Goal: Navigation & Orientation: Find specific page/section

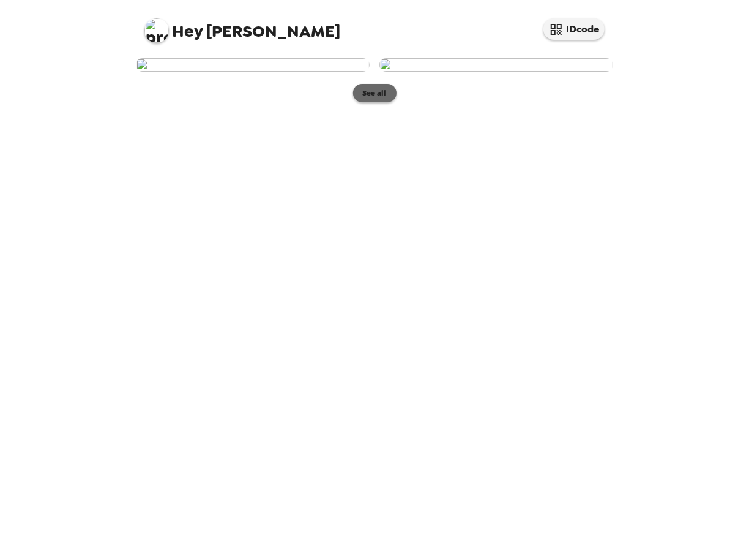
click at [383, 102] on button "See all" at bounding box center [374, 93] width 43 height 18
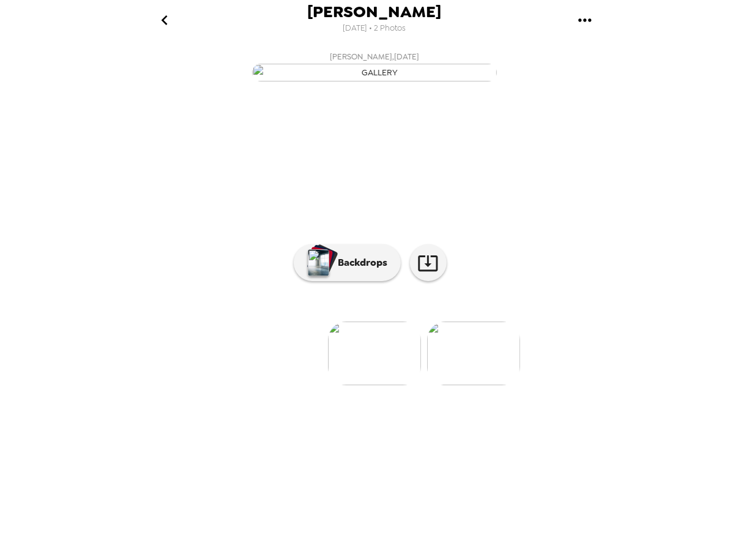
click at [371, 385] on img at bounding box center [374, 353] width 93 height 64
click at [359, 270] on p "Backdrops" at bounding box center [360, 262] width 56 height 15
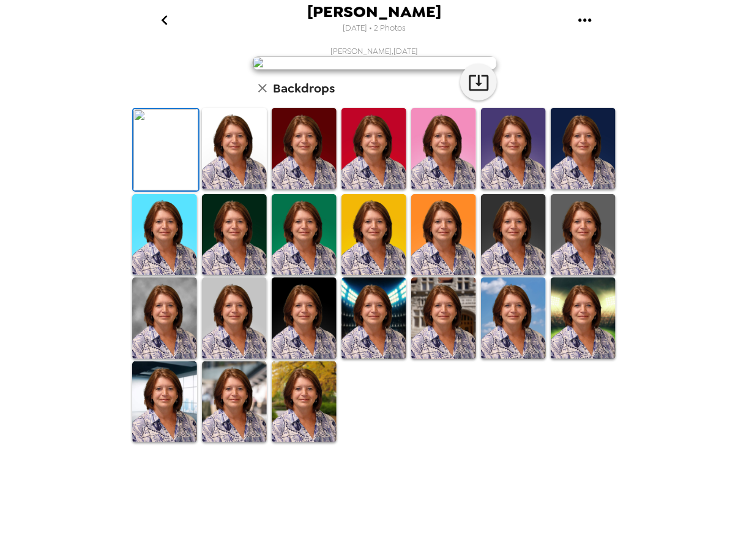
scroll to position [184, 0]
click at [163, 275] on img at bounding box center [164, 234] width 65 height 81
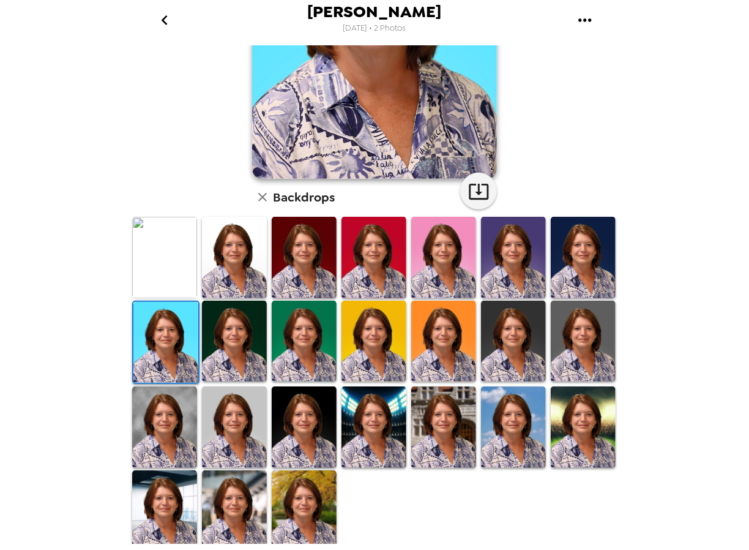
click at [513, 428] on img at bounding box center [513, 426] width 65 height 81
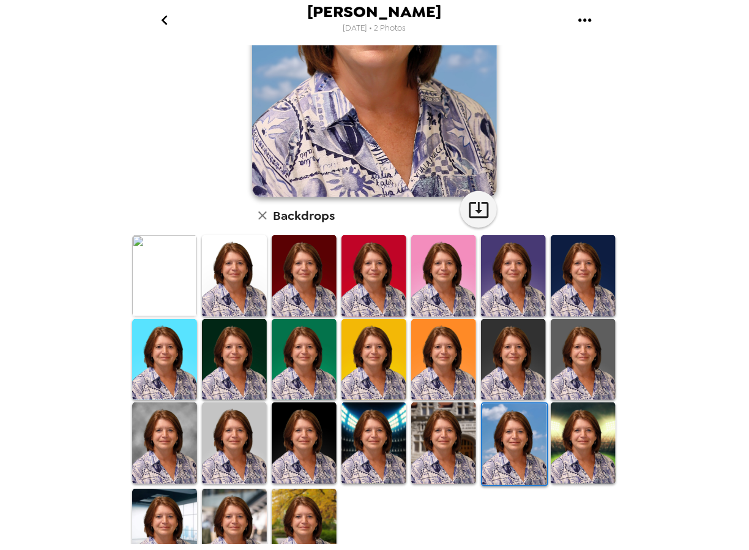
scroll to position [186, 0]
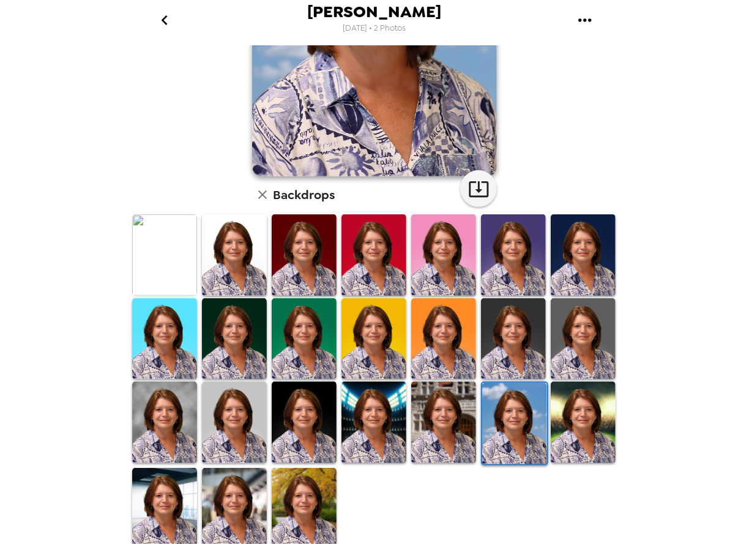
click at [296, 500] on img at bounding box center [304, 508] width 65 height 81
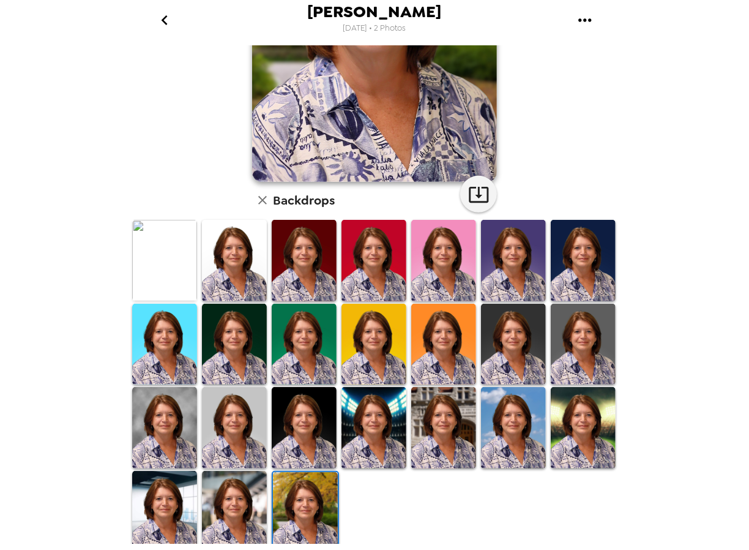
scroll to position [184, 0]
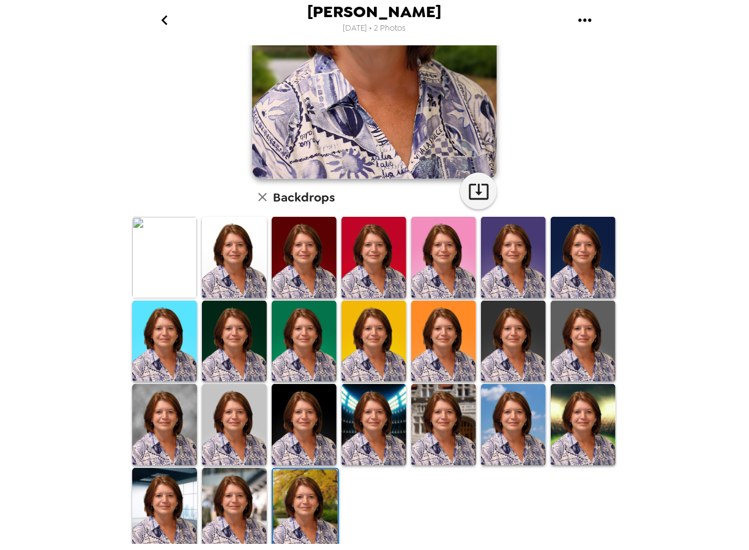
click at [243, 511] on img at bounding box center [234, 508] width 65 height 81
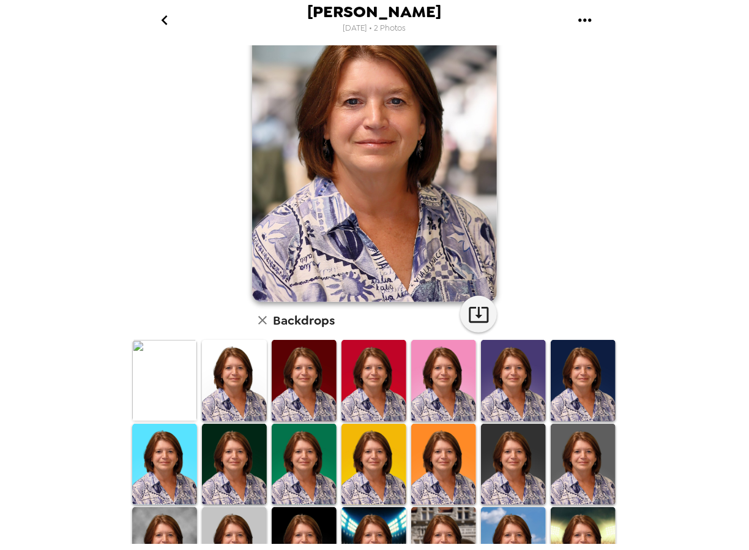
scroll to position [0, 0]
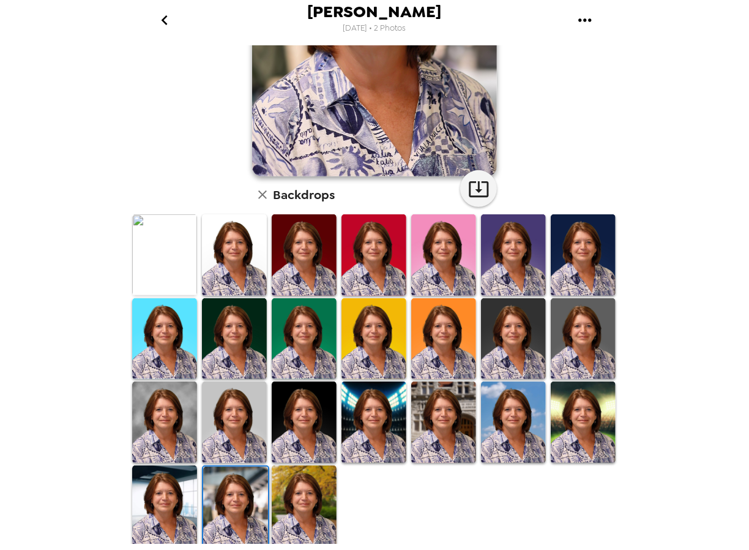
click at [165, 511] on img at bounding box center [164, 505] width 65 height 81
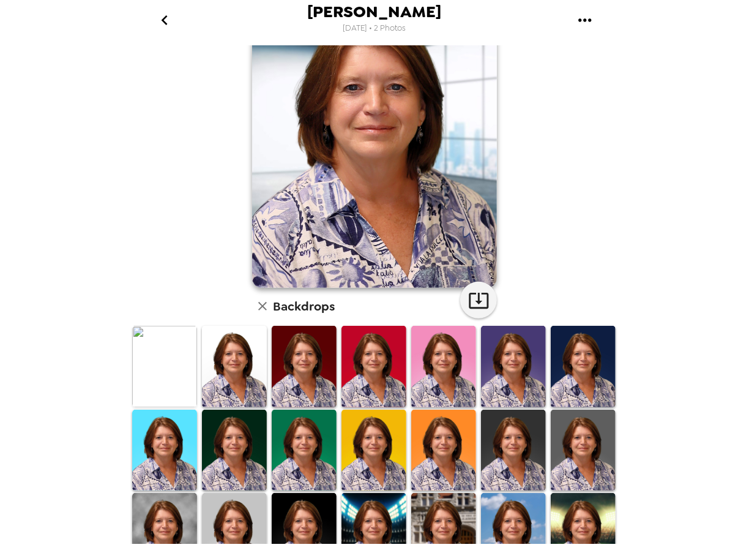
scroll to position [186, 0]
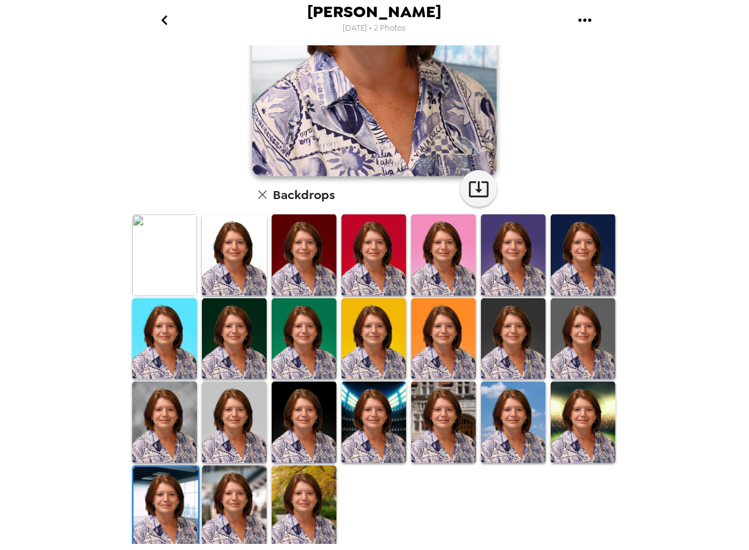
click at [563, 436] on img at bounding box center [583, 421] width 65 height 81
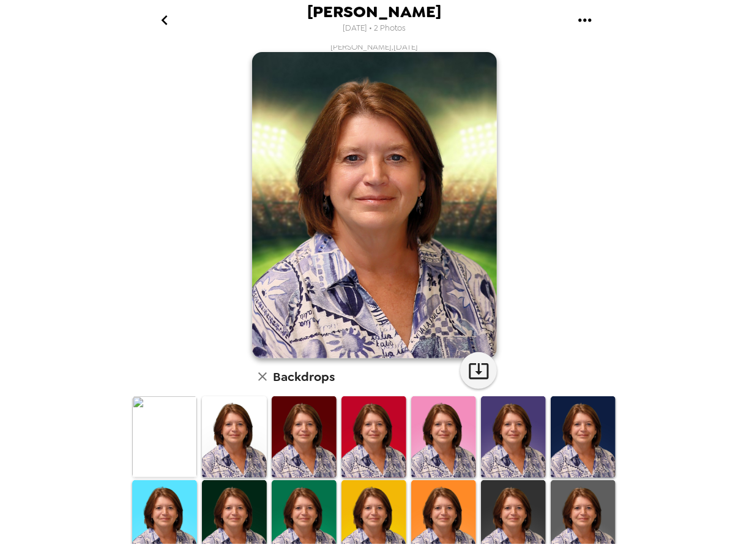
scroll to position [0, 0]
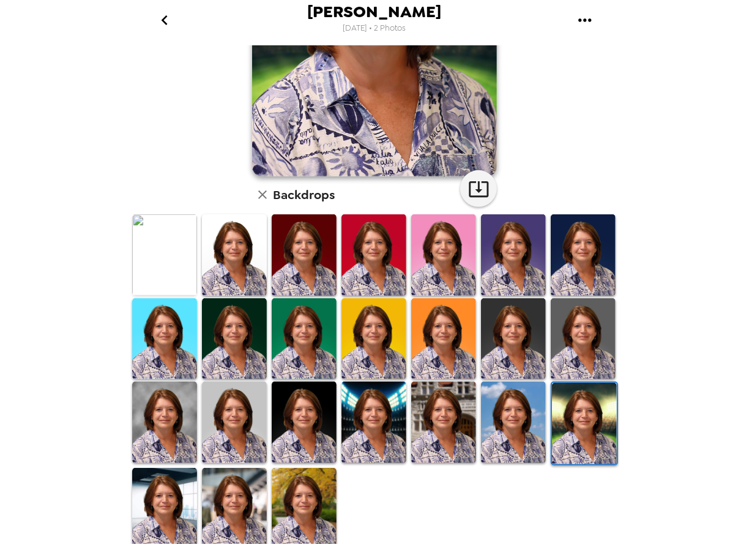
click at [510, 404] on img at bounding box center [513, 421] width 65 height 81
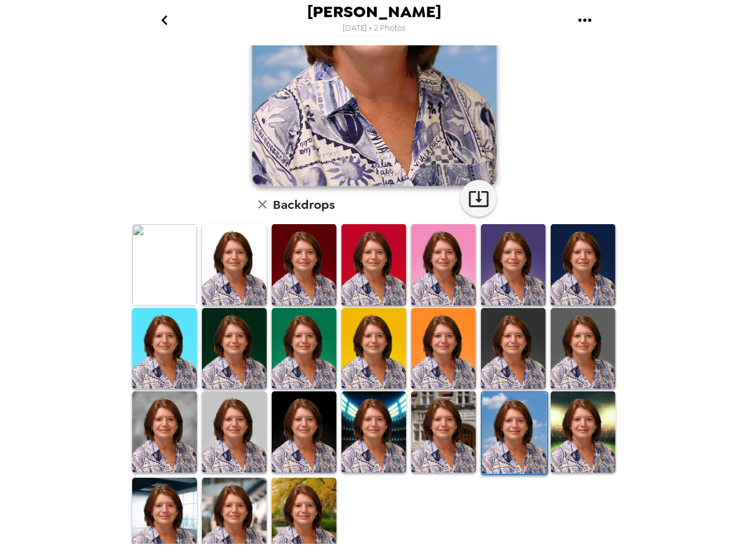
scroll to position [186, 0]
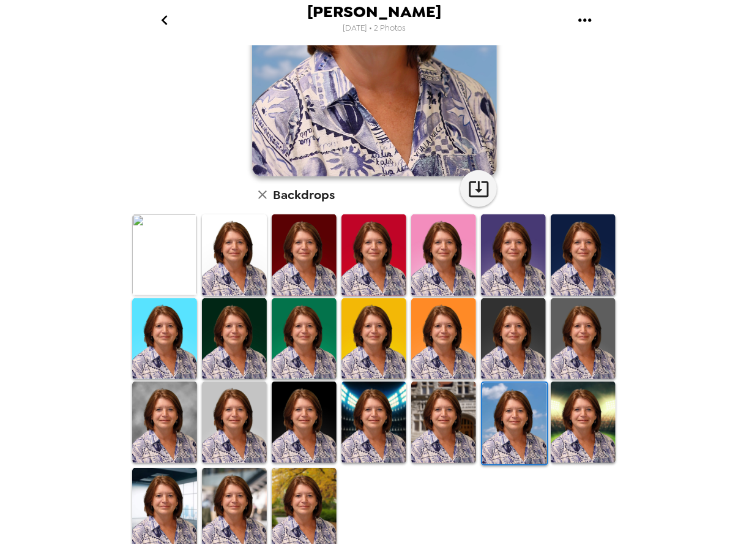
click at [310, 509] on img at bounding box center [304, 508] width 65 height 81
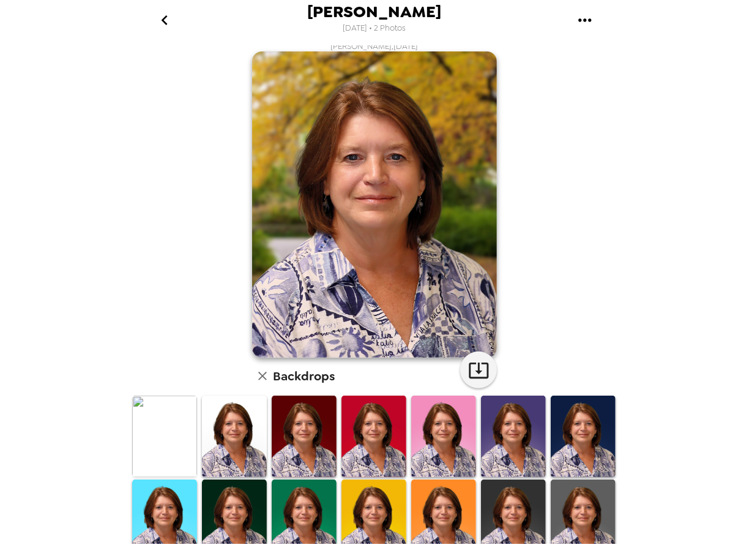
scroll to position [0, 0]
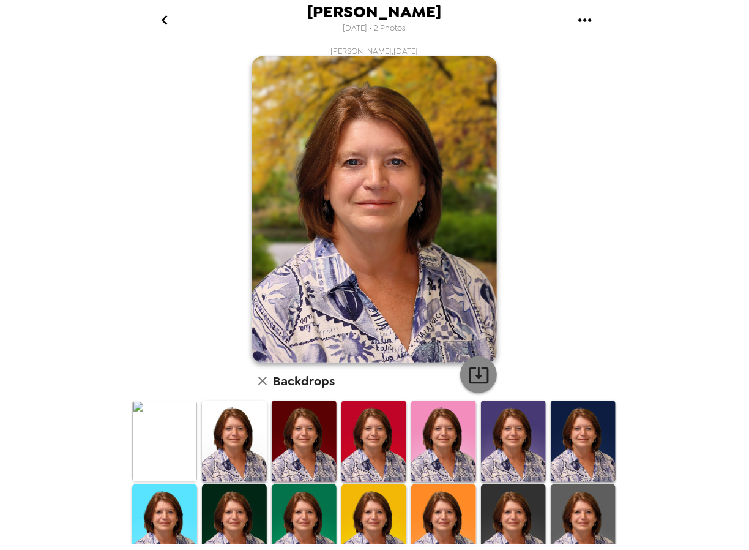
click at [478, 381] on icon "button" at bounding box center [478, 374] width 21 height 21
click at [664, 169] on div "Laura Staton 9/26/2025 • 2 Photos Laura Staton , 09-25-2025 Backdrops" at bounding box center [374, 275] width 749 height 550
click at [163, 22] on icon "go back" at bounding box center [164, 20] width 6 height 10
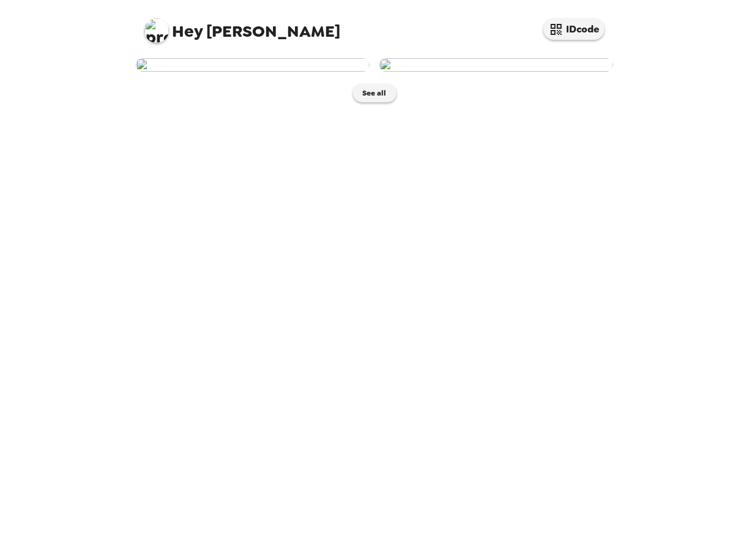
click at [496, 72] on img at bounding box center [497, 64] width 234 height 13
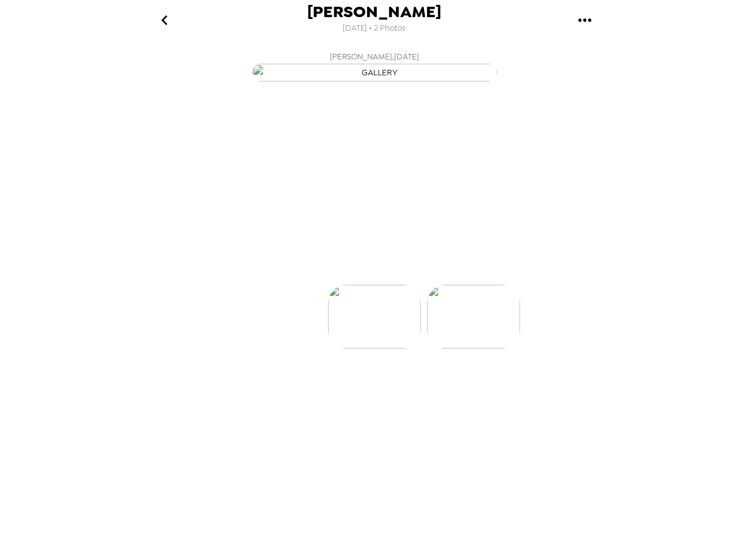
scroll to position [0, 98]
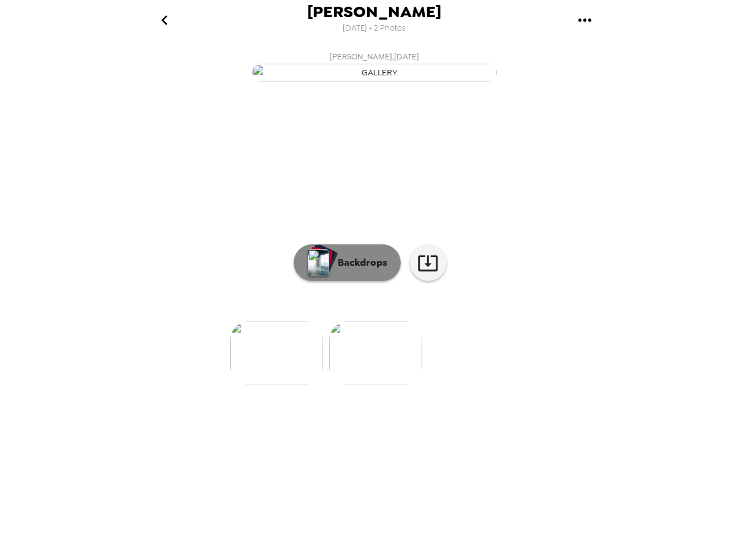
click at [327, 276] on img "button" at bounding box center [318, 262] width 21 height 27
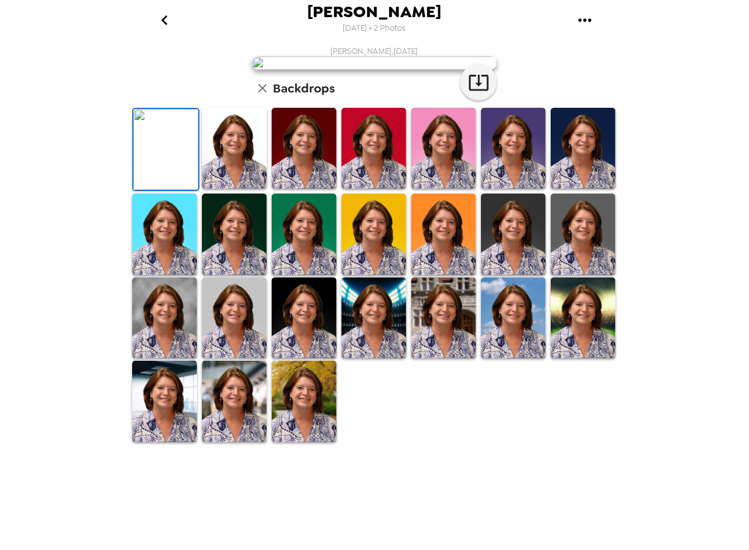
scroll to position [186, 0]
click at [505, 358] on img at bounding box center [513, 317] width 65 height 81
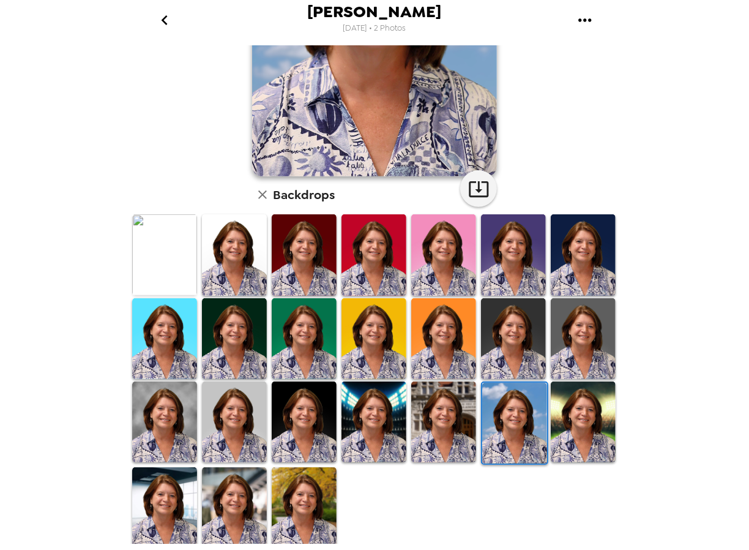
click at [241, 498] on img at bounding box center [234, 507] width 65 height 81
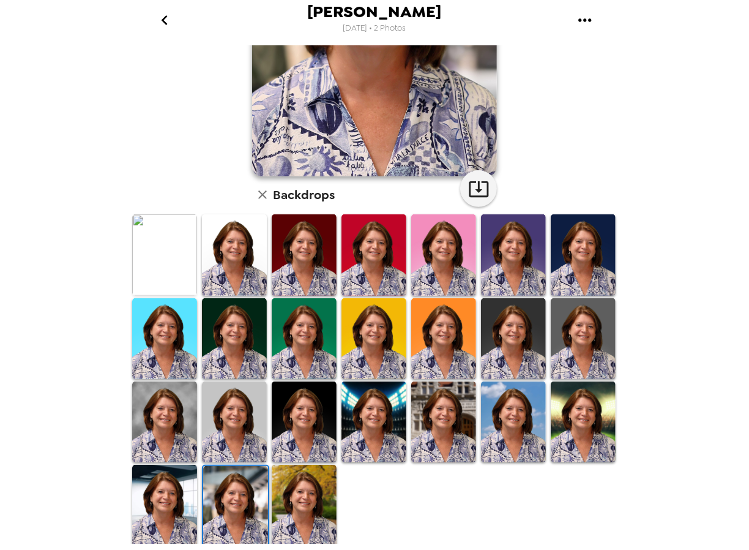
click at [440, 422] on img at bounding box center [443, 421] width 65 height 81
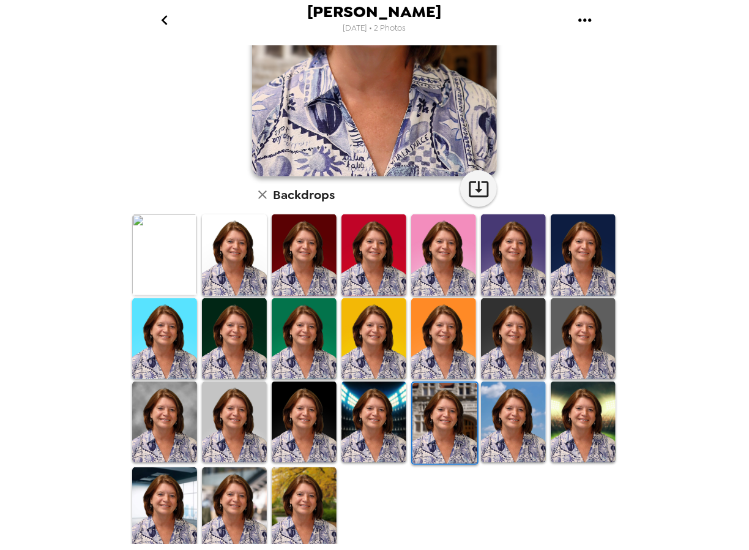
scroll to position [0, 0]
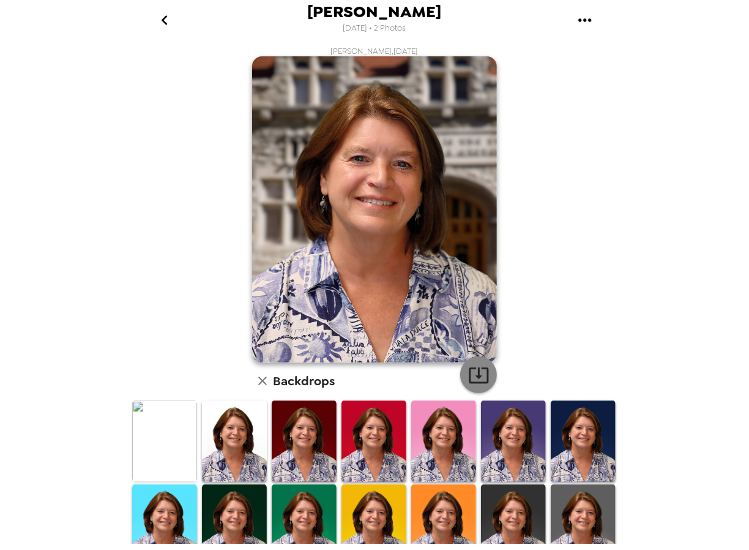
click at [475, 374] on icon "button" at bounding box center [479, 375] width 20 height 16
drag, startPoint x: 737, startPoint y: 60, endPoint x: 706, endPoint y: 70, distance: 32.1
click at [737, 60] on div "Laura Staton 9/26/2025 • 2 Photos Laura Staton , 09-25-2025 Backdrops" at bounding box center [374, 275] width 749 height 550
click at [171, 18] on icon "go back" at bounding box center [165, 20] width 20 height 20
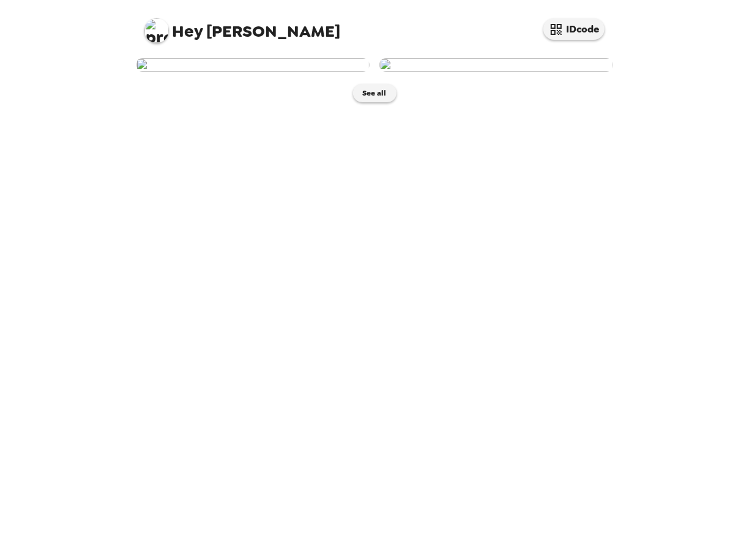
click at [238, 72] on img at bounding box center [253, 64] width 234 height 13
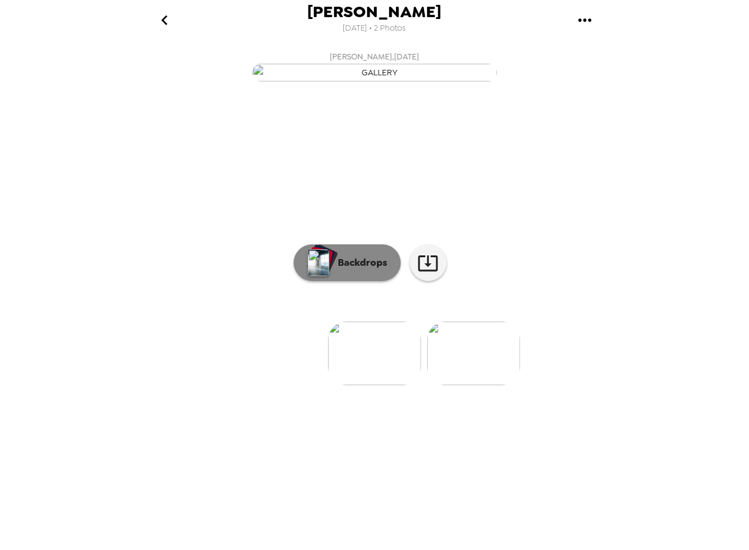
click at [343, 270] on p "Backdrops" at bounding box center [360, 262] width 56 height 15
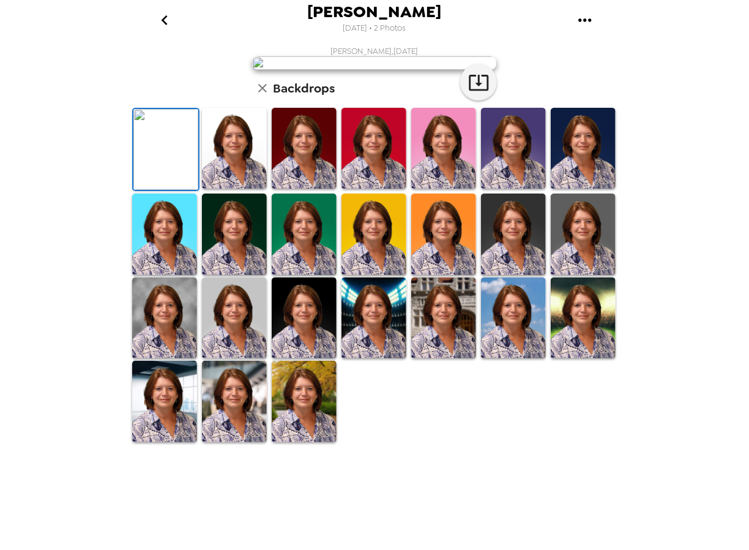
scroll to position [186, 0]
click at [426, 358] on img at bounding box center [443, 317] width 65 height 81
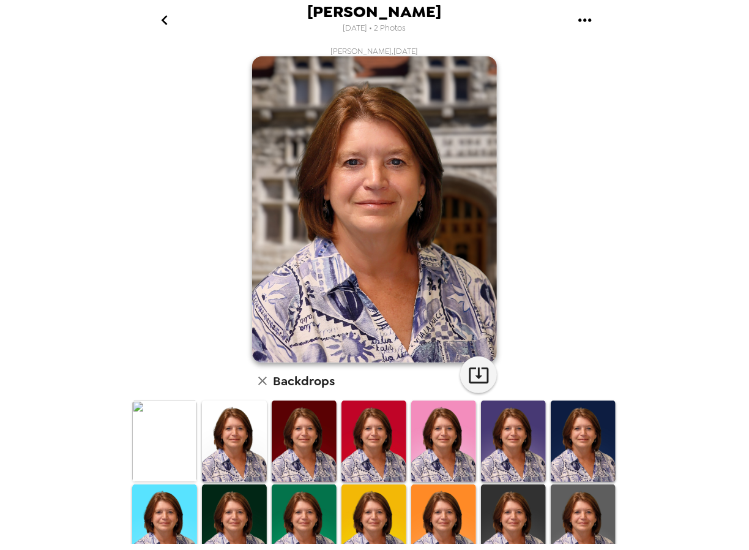
scroll to position [186, 0]
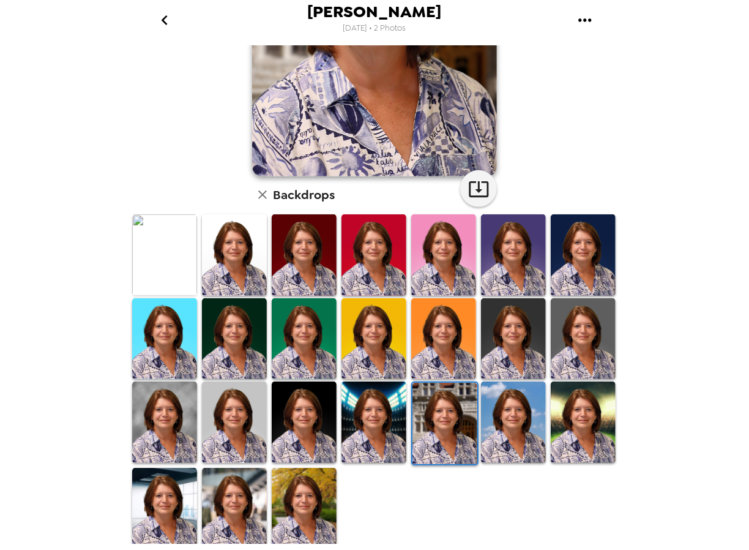
click at [317, 250] on img at bounding box center [304, 254] width 65 height 81
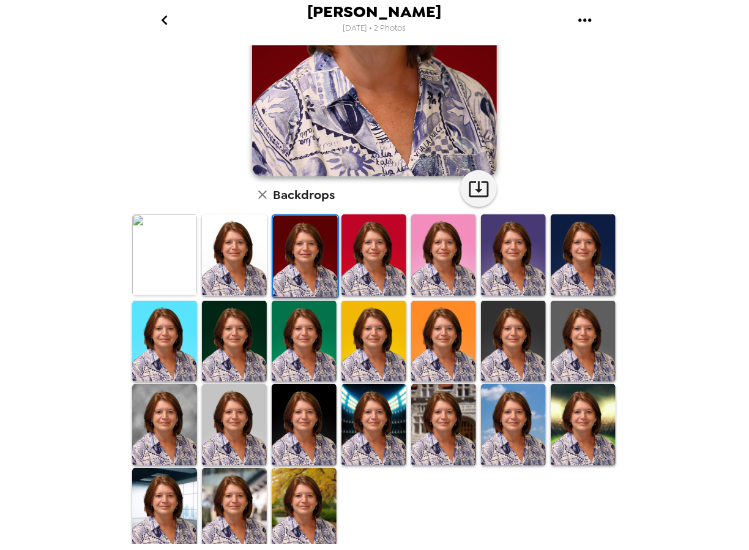
click at [448, 228] on img at bounding box center [443, 254] width 65 height 81
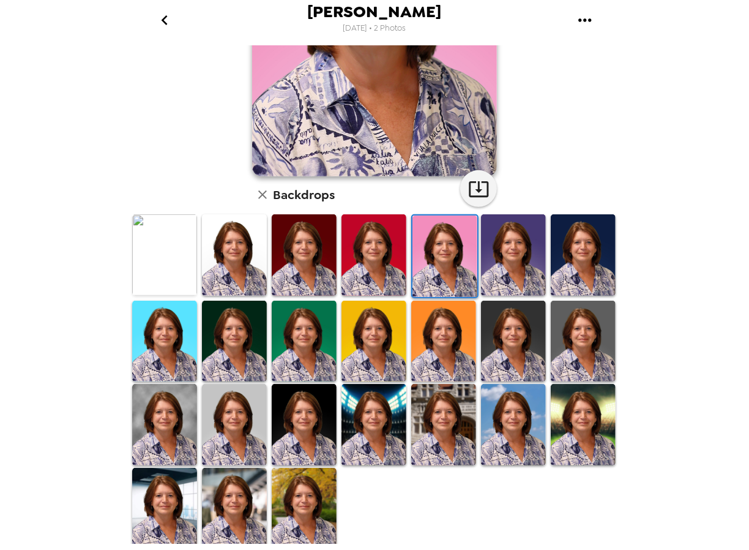
click at [576, 247] on img at bounding box center [583, 254] width 65 height 81
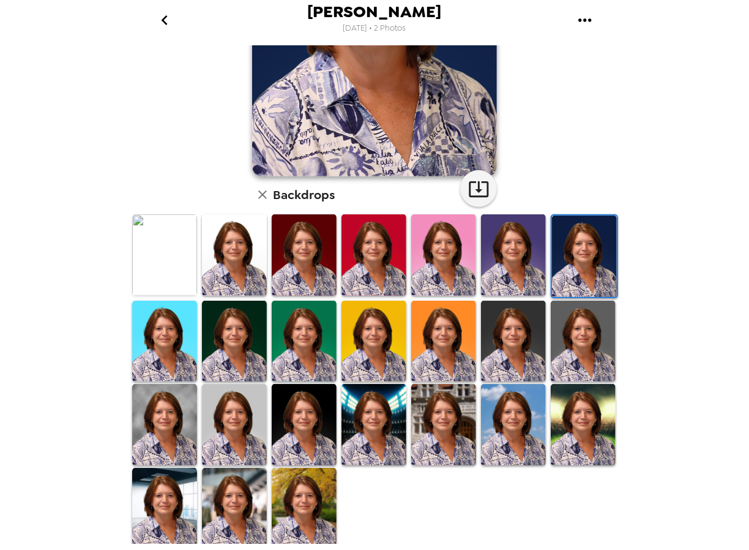
click at [294, 504] on img at bounding box center [304, 508] width 65 height 81
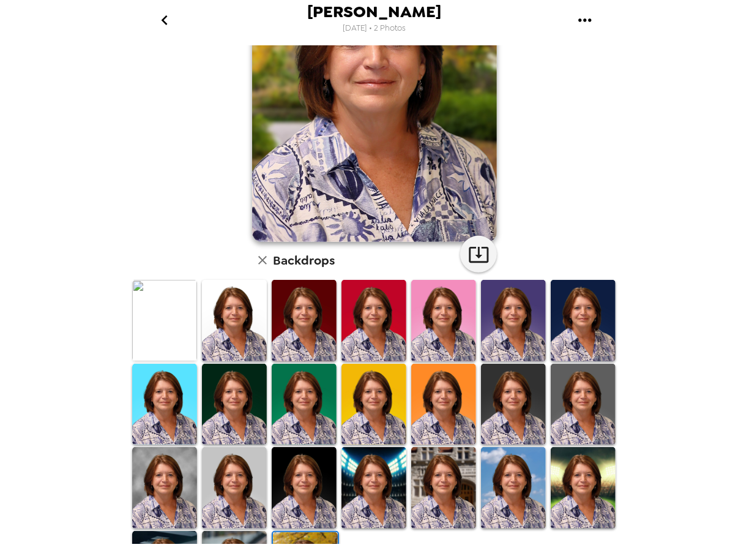
scroll to position [2, 0]
